Goal: Check status: Check status

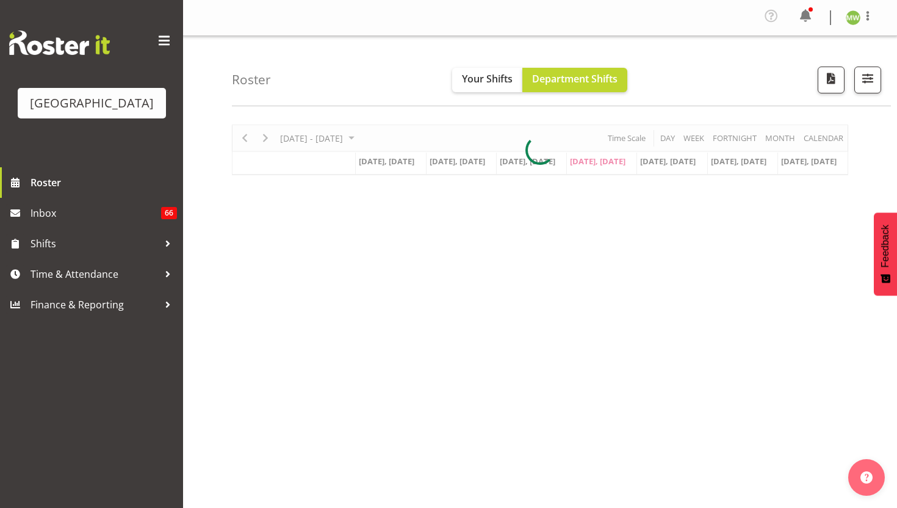
scroll to position [37, 0]
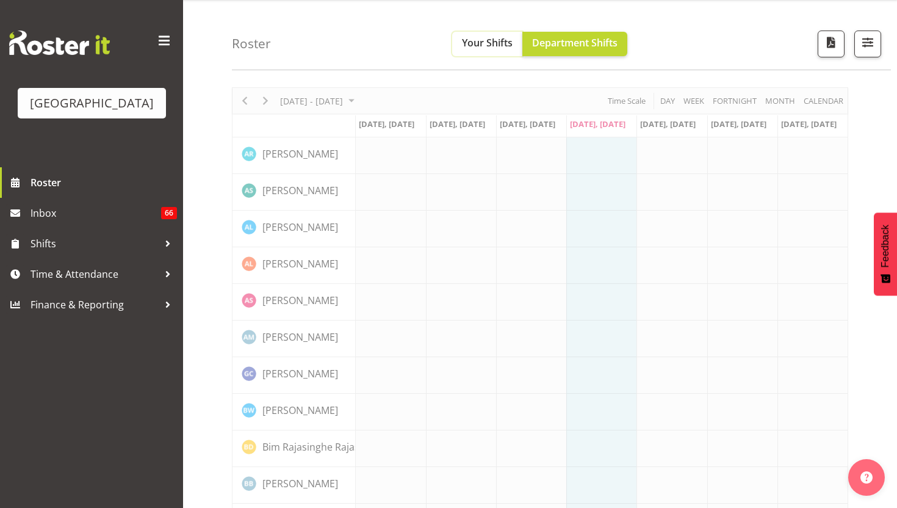
click at [489, 51] on button "Your Shifts" at bounding box center [487, 44] width 70 height 24
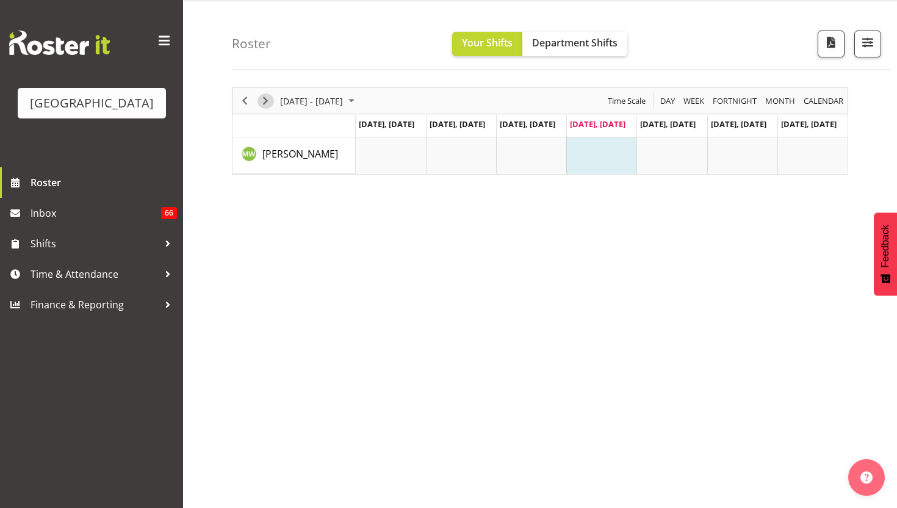
click at [260, 98] on span "Next" at bounding box center [265, 100] width 15 height 15
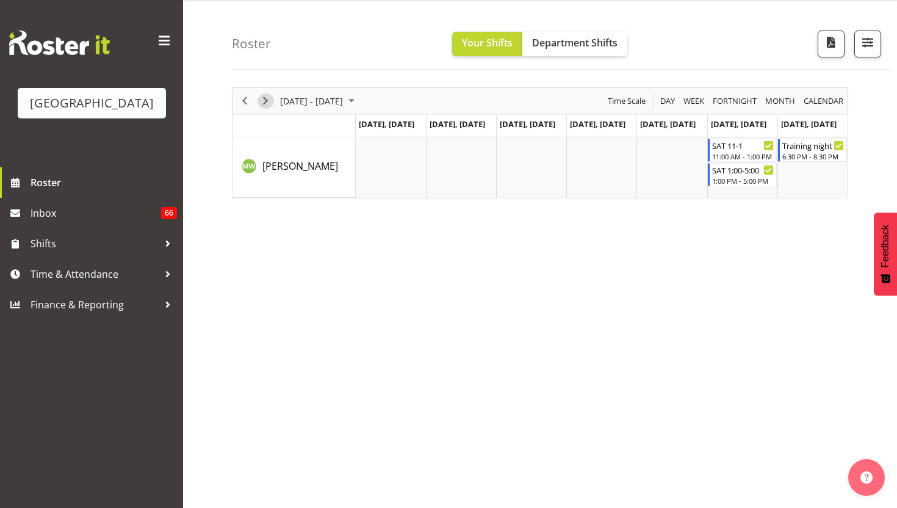
click at [272, 96] on span "Next" at bounding box center [265, 100] width 15 height 15
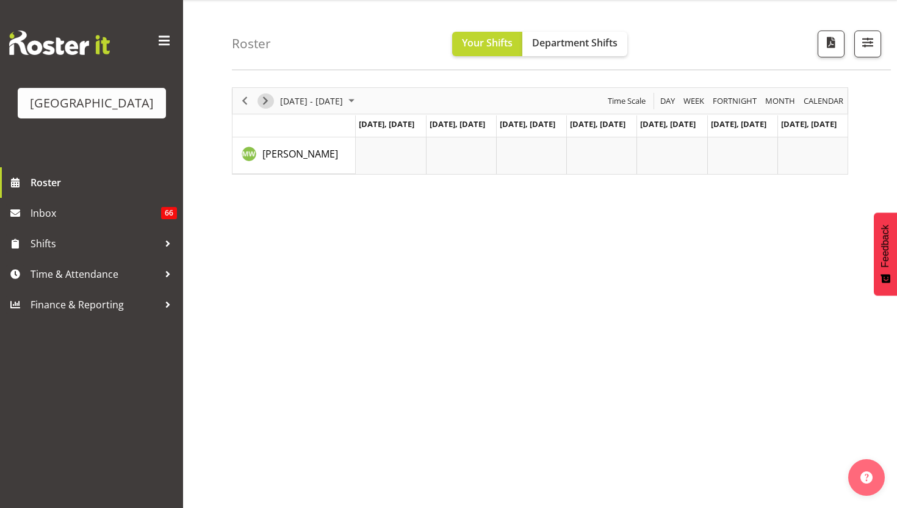
click at [261, 106] on span "Next" at bounding box center [265, 100] width 15 height 15
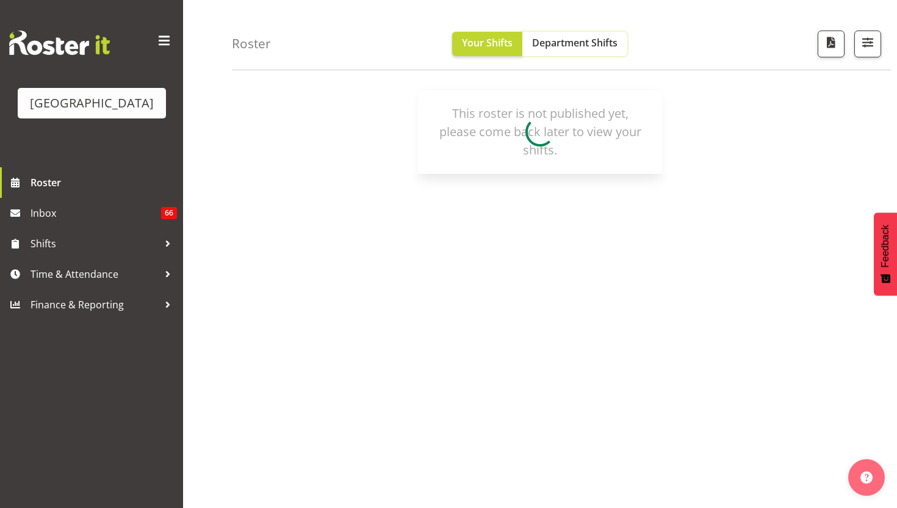
click at [580, 41] on span "Department Shifts" at bounding box center [574, 42] width 85 height 13
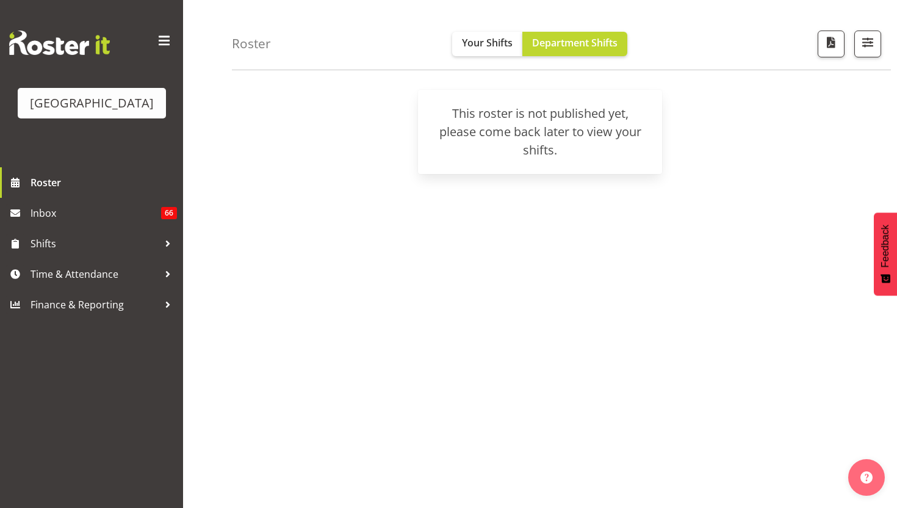
click at [358, 170] on div "[DATE] - [DATE] [DATE] Day Week Fortnight Month calendar Month Agenda Time Scal…" at bounding box center [540, 132] width 616 height 84
click at [513, 40] on button "Your Shifts" at bounding box center [487, 44] width 70 height 24
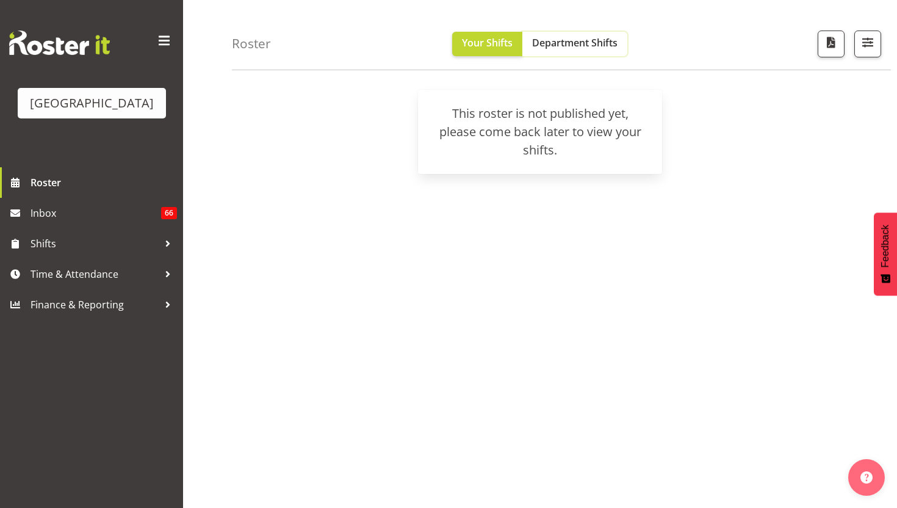
click at [588, 44] on span "Department Shifts" at bounding box center [574, 42] width 85 height 13
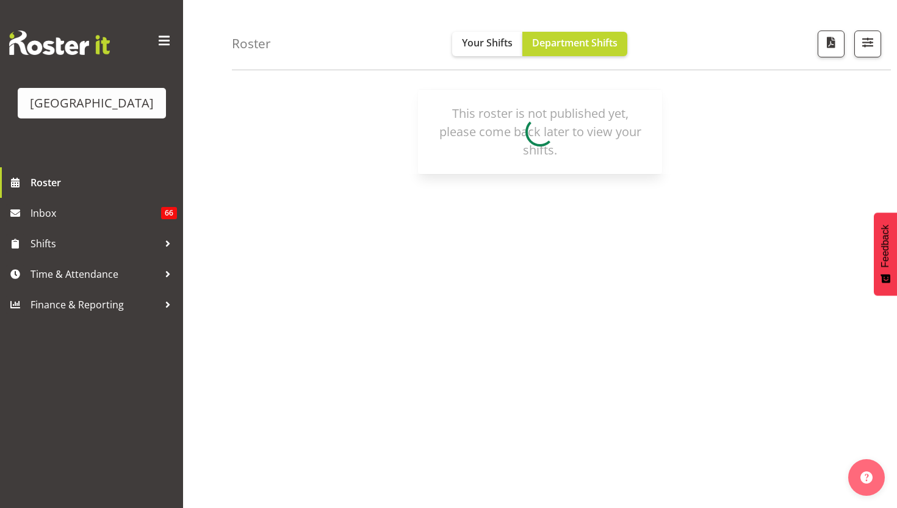
click at [174, 48] on div "[GEOGRAPHIC_DATA]" at bounding box center [91, 83] width 183 height 167
click at [164, 45] on span at bounding box center [164, 41] width 20 height 20
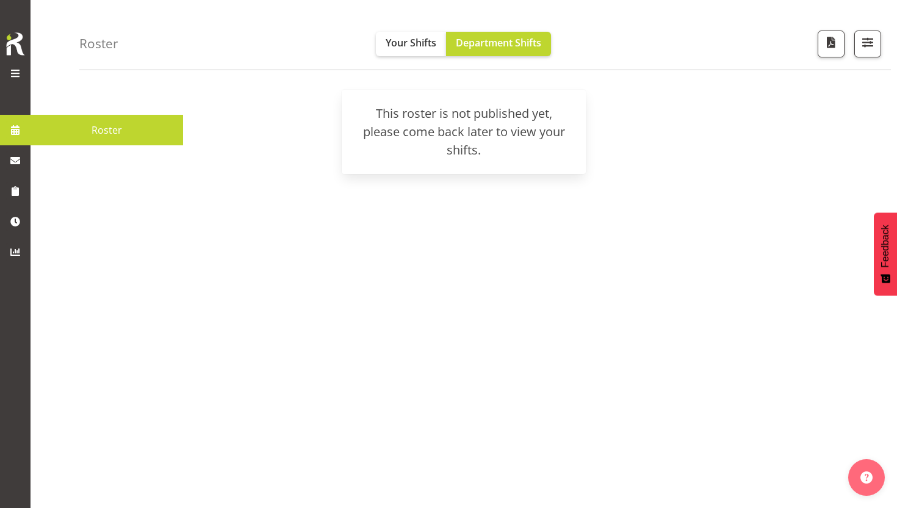
click at [19, 132] on span at bounding box center [15, 130] width 18 height 18
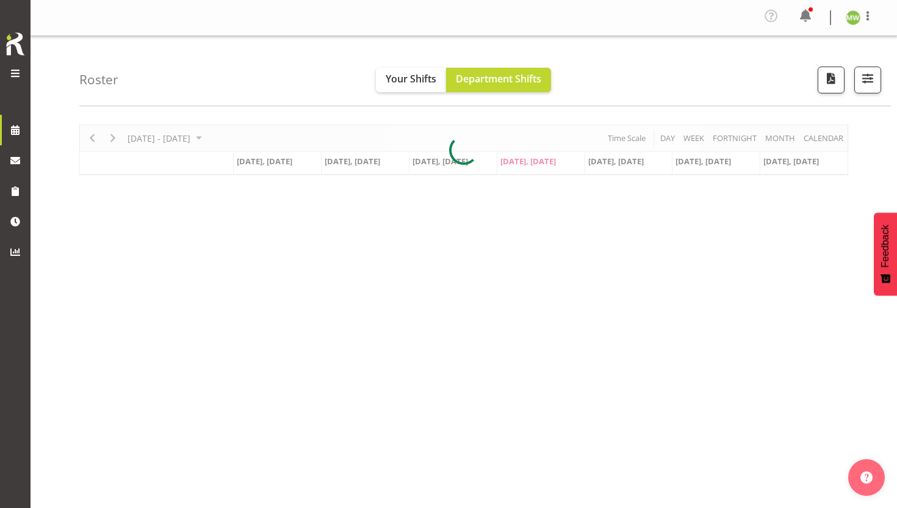
click at [4, 68] on div at bounding box center [15, 75] width 24 height 18
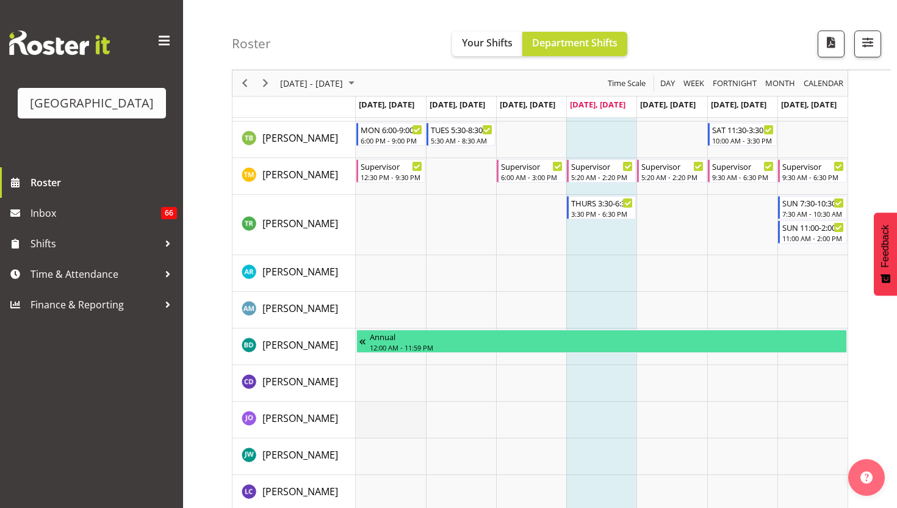
scroll to position [2361, 0]
